Goal: Task Accomplishment & Management: Complete application form

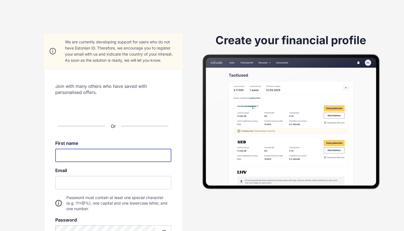
click at [65, 155] on input at bounding box center [113, 155] width 116 height 13
type input "**********"
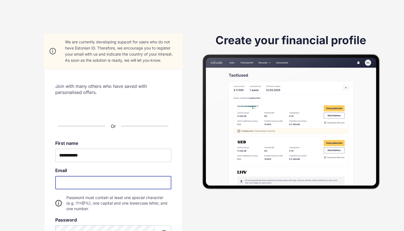
click at [68, 181] on input "email" at bounding box center [113, 182] width 116 height 13
type input "**********"
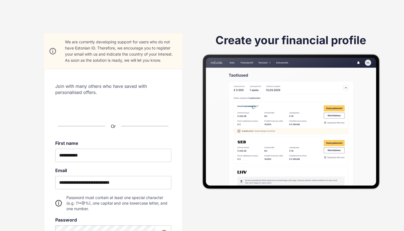
click at [201, 207] on div "**********" at bounding box center [113, 171] width 178 height 277
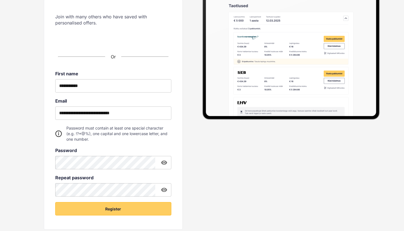
scroll to position [78, 0]
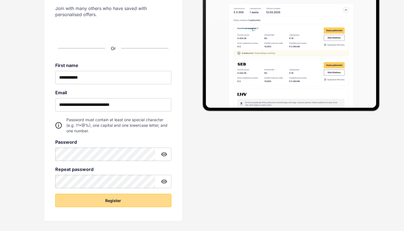
click at [92, 200] on button "Register" at bounding box center [113, 200] width 116 height 13
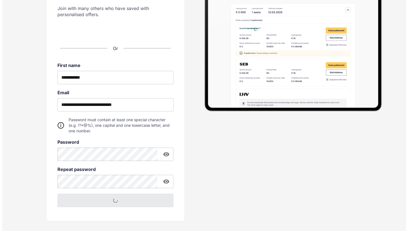
scroll to position [0, 0]
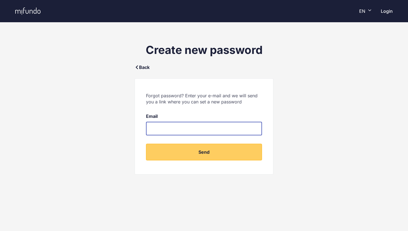
click at [161, 128] on input "email" at bounding box center [204, 128] width 116 height 13
type input "**********"
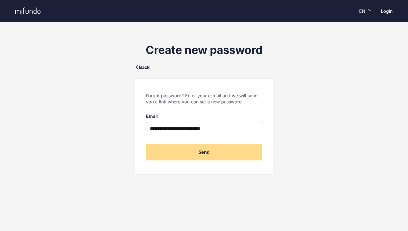
click at [193, 149] on button "Send" at bounding box center [204, 152] width 116 height 17
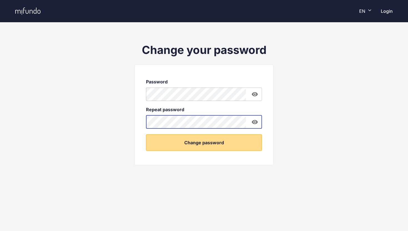
click at [197, 141] on button "Change password" at bounding box center [204, 142] width 116 height 17
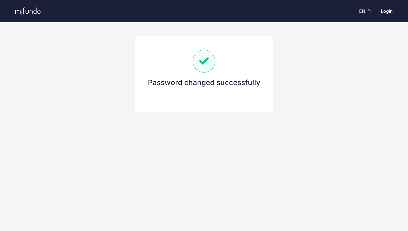
click at [386, 12] on link "Login" at bounding box center [387, 11] width 12 height 6
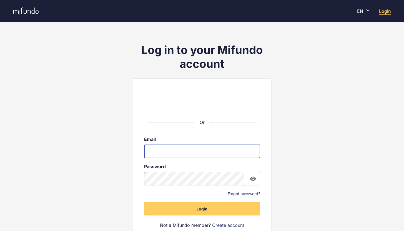
click at [164, 151] on input "email" at bounding box center [202, 151] width 116 height 13
type input "**********"
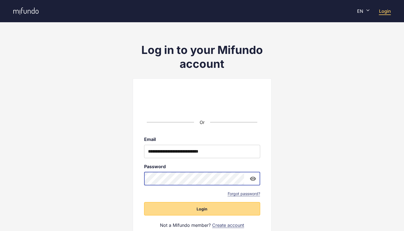
click at [197, 210] on span "Login" at bounding box center [202, 209] width 11 height 6
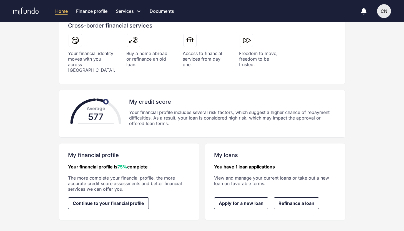
scroll to position [99, 0]
click at [243, 200] on span "Apply for a new loan" at bounding box center [241, 202] width 45 height 5
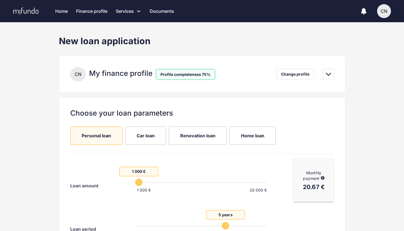
drag, startPoint x: 166, startPoint y: 182, endPoint x: 124, endPoint y: 183, distance: 41.7
click at [135, 183] on span "1 000 €" at bounding box center [138, 182] width 7 height 7
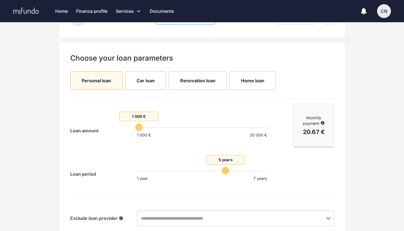
scroll to position [54, 0]
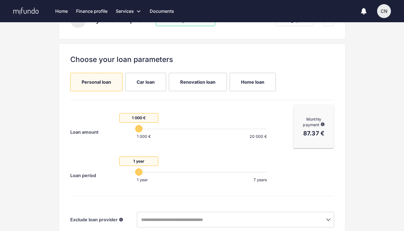
drag, startPoint x: 227, startPoint y: 170, endPoint x: 132, endPoint y: 171, distance: 95.2
click at [135, 171] on span "1 year" at bounding box center [138, 171] width 7 height 7
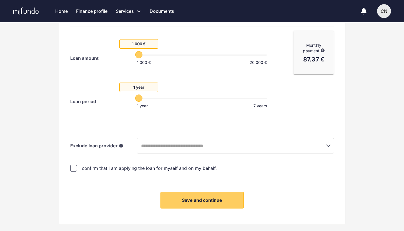
scroll to position [133, 0]
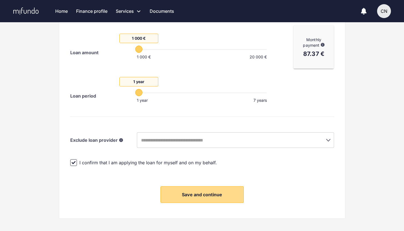
click at [201, 194] on span "Save and continue" at bounding box center [202, 195] width 40 height 6
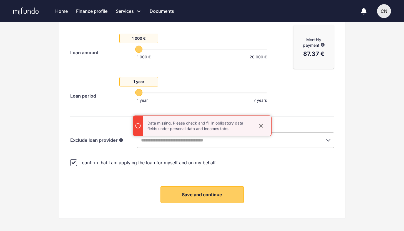
click at [262, 125] on icon "close" at bounding box center [261, 126] width 6 height 6
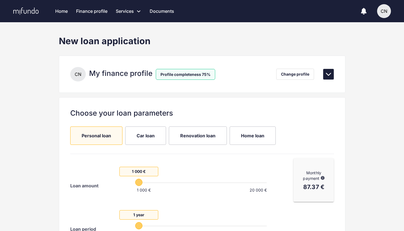
click at [328, 75] on icon at bounding box center [328, 74] width 5 height 3
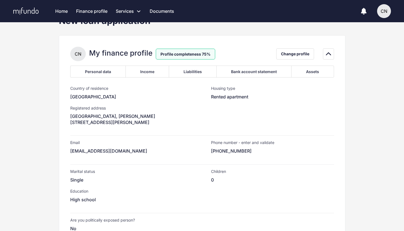
scroll to position [18, 0]
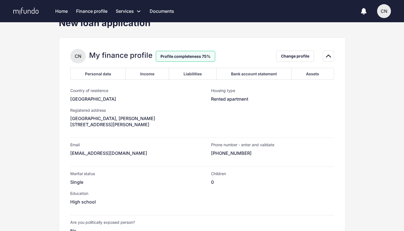
click at [158, 72] on div "Income" at bounding box center [146, 74] width 43 height 12
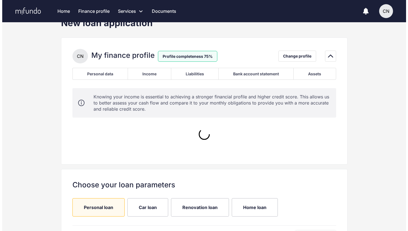
scroll to position [0, 0]
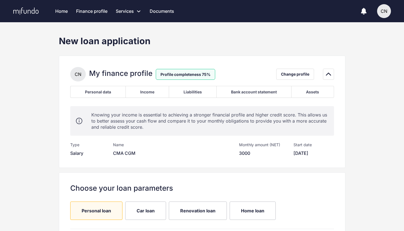
click at [188, 92] on div "Liabilities" at bounding box center [193, 91] width 18 height 5
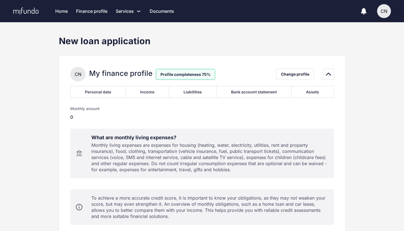
click at [232, 90] on div "Bank account statement" at bounding box center [254, 91] width 46 height 5
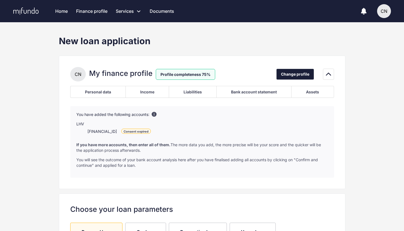
click at [295, 76] on span "Change profile" at bounding box center [295, 74] width 28 height 7
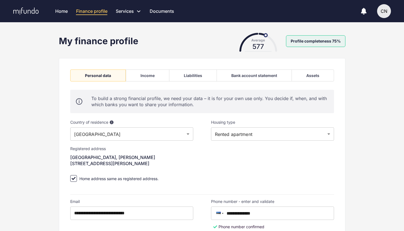
click at [155, 75] on div "Income" at bounding box center [147, 75] width 43 height 12
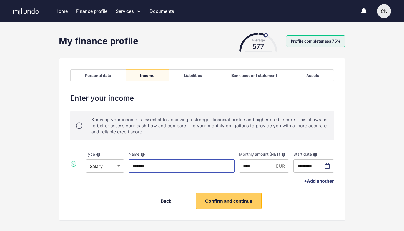
drag, startPoint x: 175, startPoint y: 166, endPoint x: 125, endPoint y: 165, distance: 49.7
click at [125, 165] on div "**********" at bounding box center [202, 160] width 264 height 26
type input "*******"
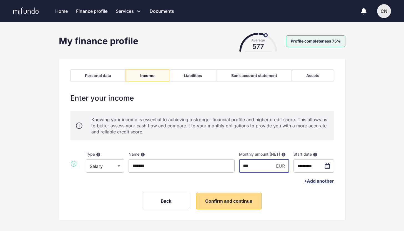
type input "***"
click at [237, 201] on span "Confirm and continue" at bounding box center [228, 201] width 47 height 6
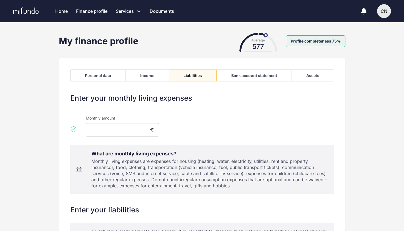
click at [255, 75] on div "Bank account statement" at bounding box center [254, 75] width 46 height 5
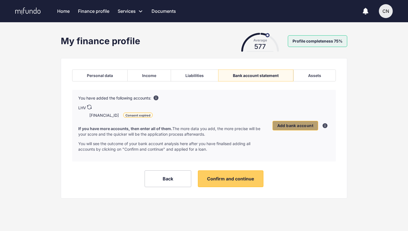
click at [284, 124] on span "Add bank account" at bounding box center [295, 125] width 36 height 5
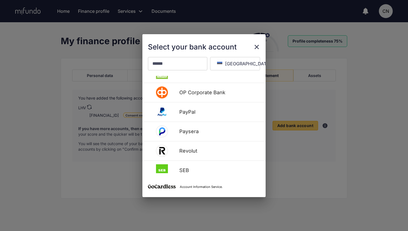
scroll to position [237, 0]
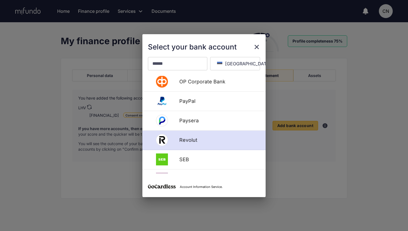
click at [218, 139] on div "Revolut" at bounding box center [218, 140] width 84 height 6
